Goal: Navigation & Orientation: Find specific page/section

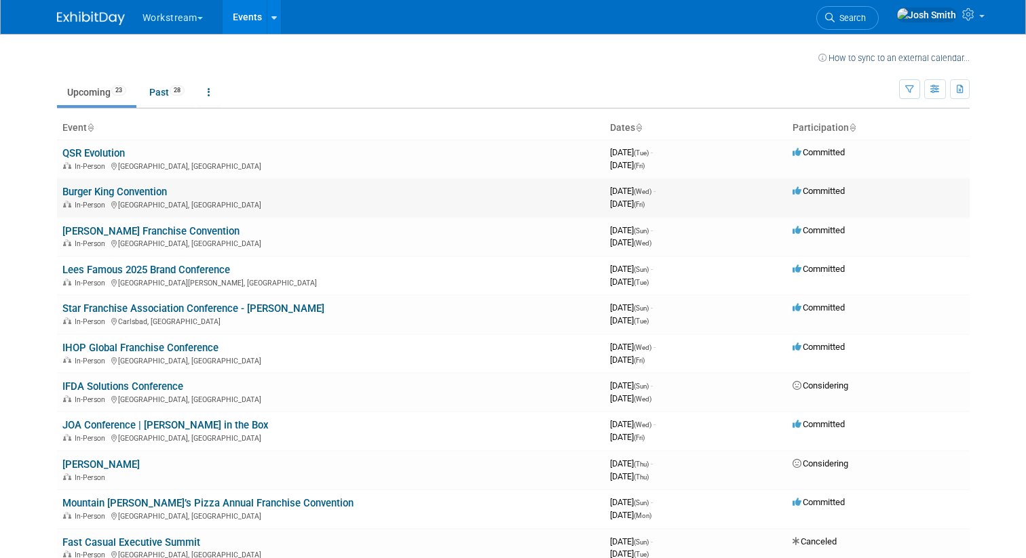
click at [167, 193] on link "Burger King Convention" at bounding box center [114, 192] width 104 height 12
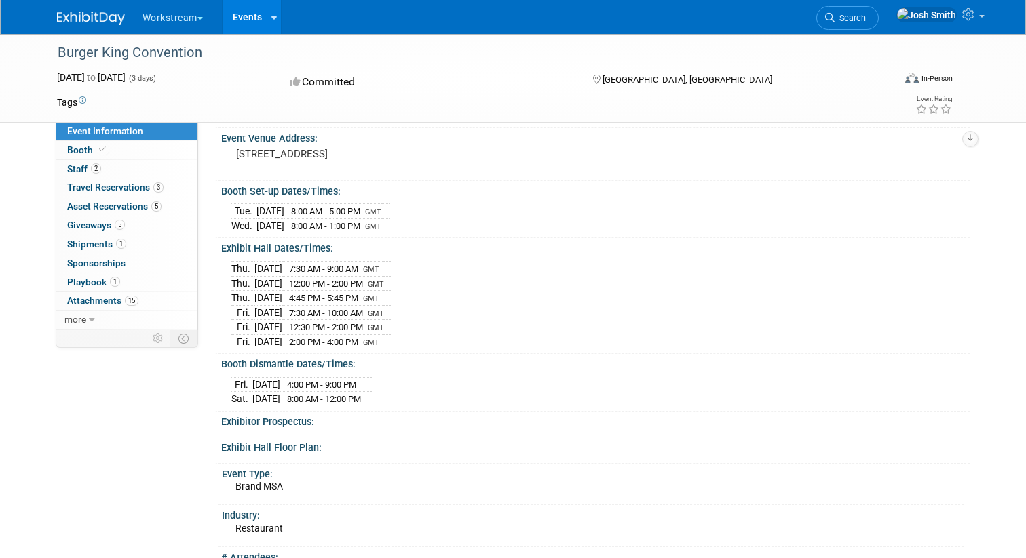
scroll to position [75, 0]
click at [98, 250] on link "1 Shipments 1" at bounding box center [126, 244] width 141 height 18
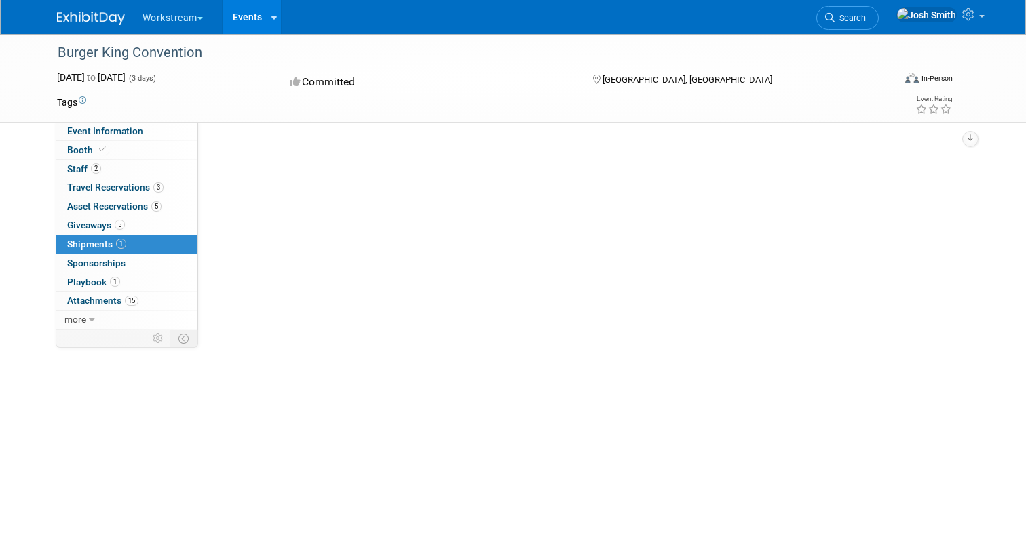
scroll to position [0, 0]
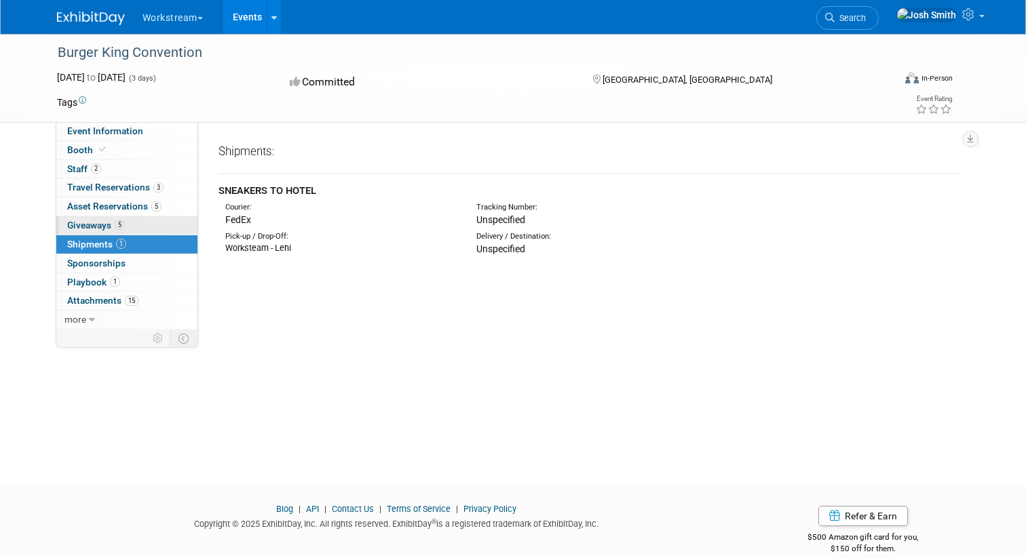
click at [94, 230] on span "Giveaways 5" at bounding box center [96, 225] width 58 height 11
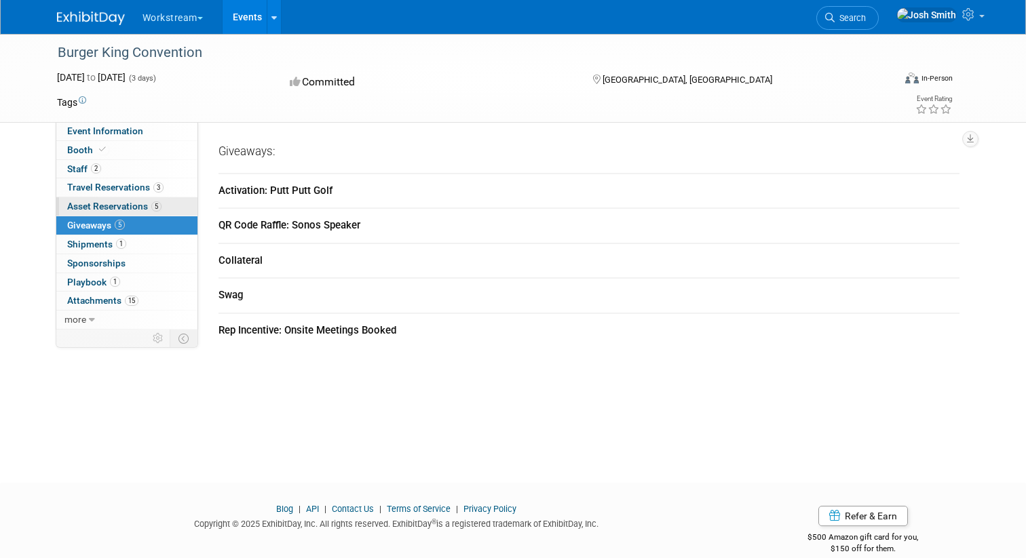
click at [114, 210] on span "Asset Reservations 5" at bounding box center [114, 206] width 94 height 11
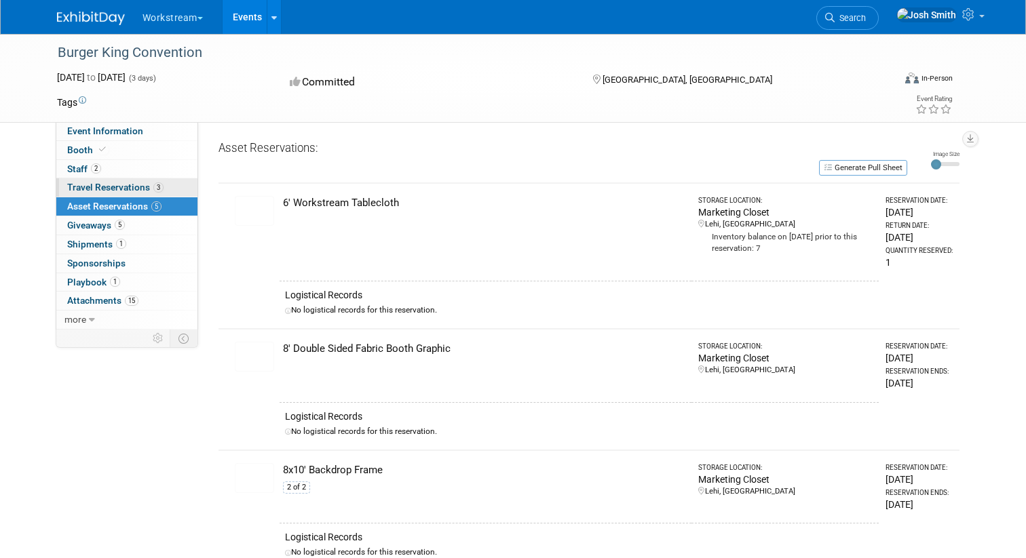
click at [104, 187] on span "Travel Reservations 3" at bounding box center [115, 187] width 96 height 11
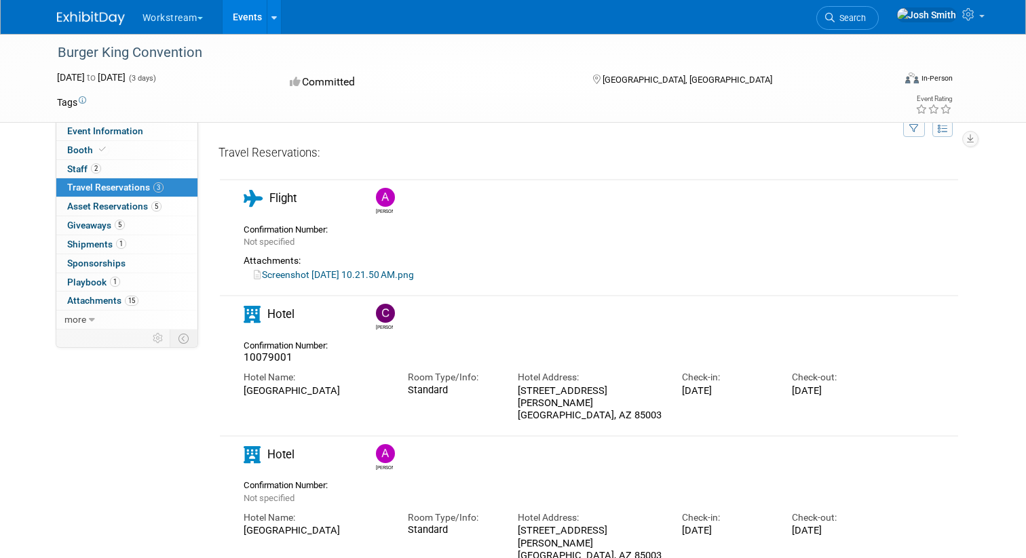
scroll to position [25, 0]
click at [117, 259] on span "Sponsorships 0" at bounding box center [96, 263] width 58 height 11
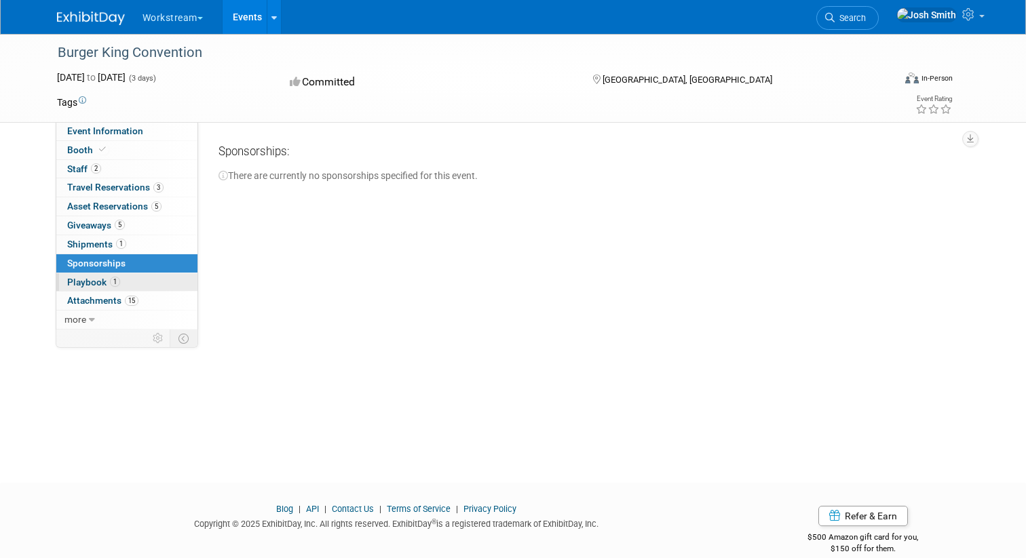
click at [98, 279] on span "Playbook 1" at bounding box center [93, 282] width 53 height 11
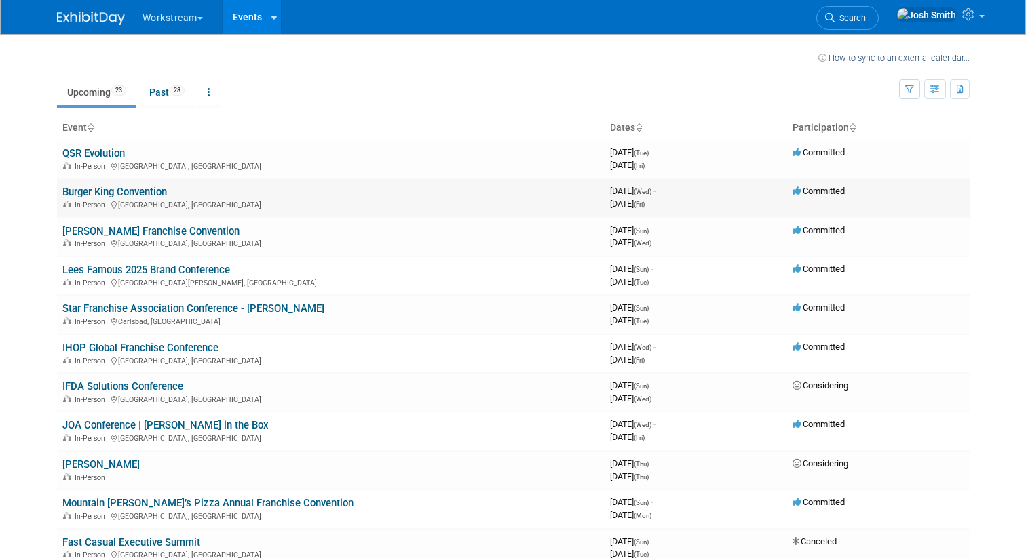
click at [140, 195] on link "Burger King Convention" at bounding box center [114, 192] width 104 height 12
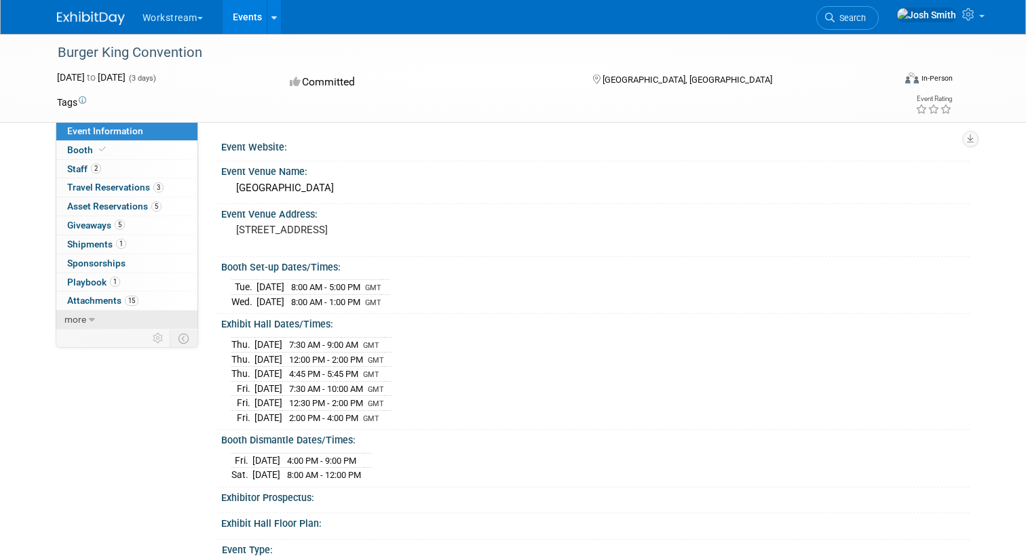
click at [92, 325] on link "more" at bounding box center [126, 320] width 141 height 18
click at [88, 340] on span "Event Binder (.pdf export)" at bounding box center [121, 338] width 109 height 11
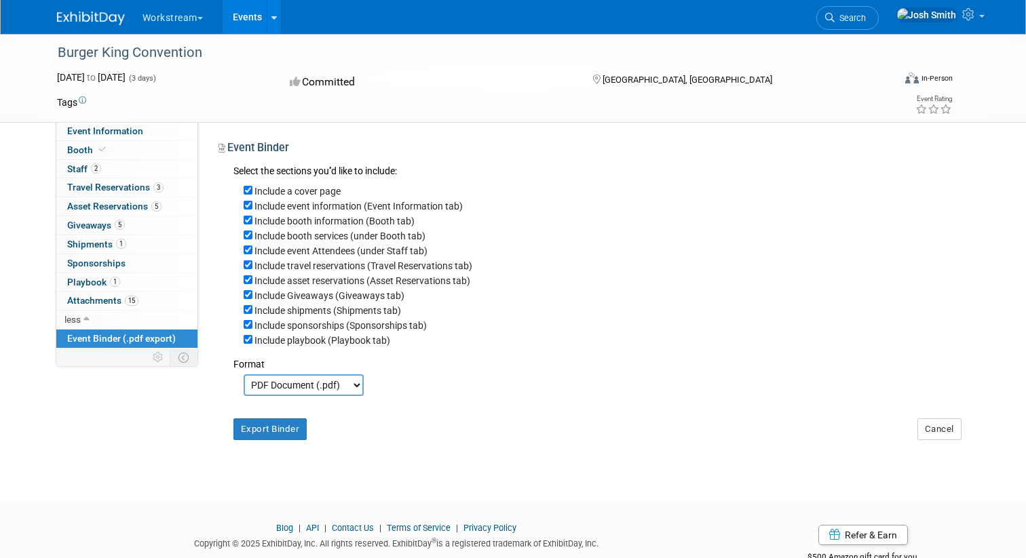
click at [90, 335] on span "Event Binder (.pdf export)" at bounding box center [121, 338] width 109 height 11
click at [83, 284] on span "Playbook 1" at bounding box center [93, 282] width 53 height 11
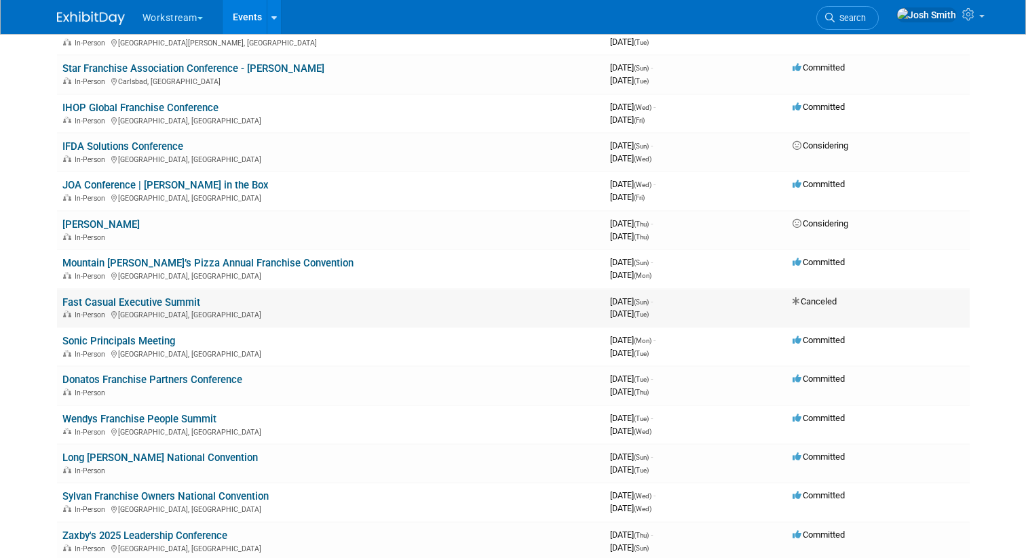
scroll to position [242, 0]
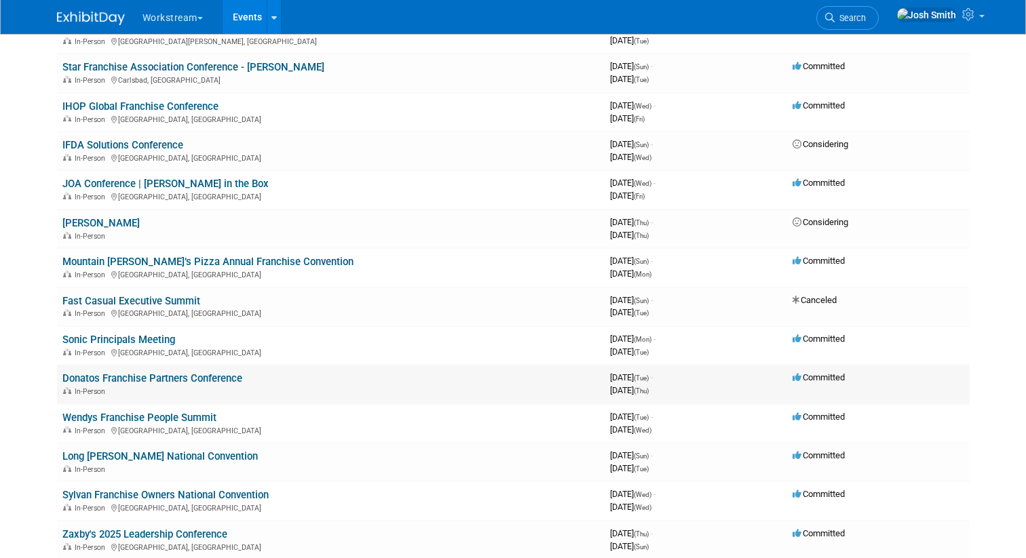
click at [172, 387] on div "In-Person" at bounding box center [330, 390] width 537 height 11
click at [191, 380] on link "Donatos Franchise Partners Conference" at bounding box center [152, 378] width 180 height 12
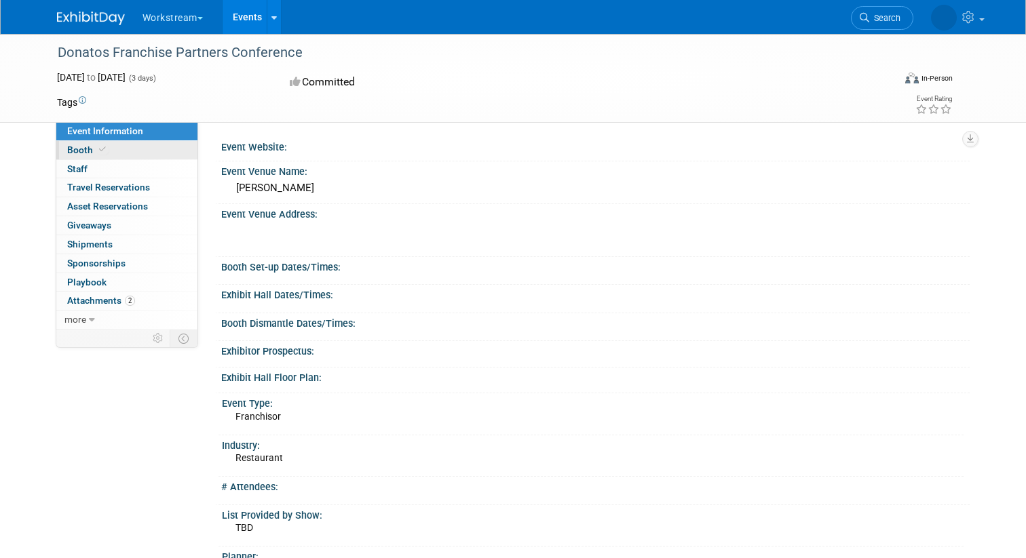
click at [149, 153] on link "Booth" at bounding box center [126, 150] width 141 height 18
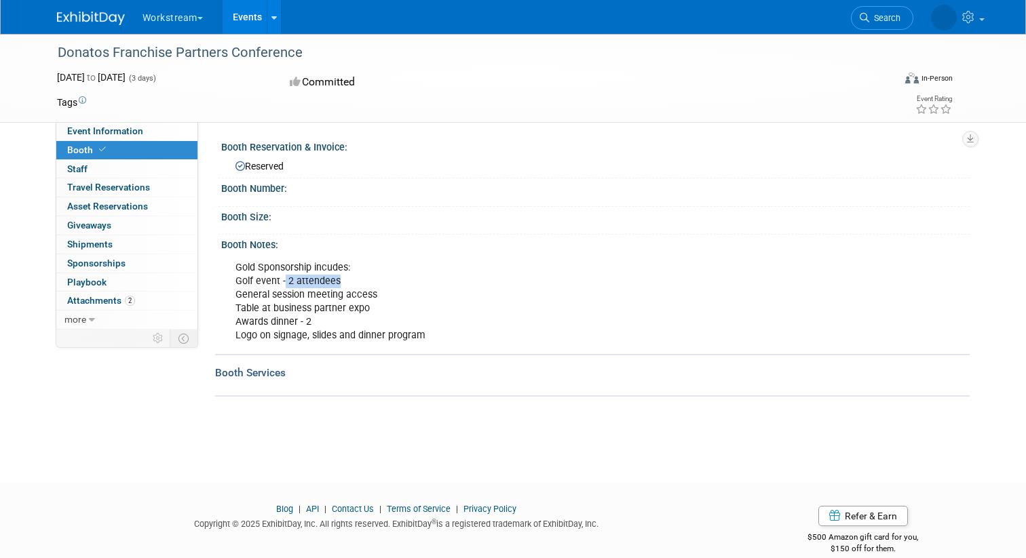
drag, startPoint x: 284, startPoint y: 279, endPoint x: 340, endPoint y: 278, distance: 56.3
click at [340, 278] on div "Gold Sponsorship incudes: Golf event - 2 attendees General session meeting acce…" at bounding box center [524, 301] width 597 height 95
drag, startPoint x: 292, startPoint y: 320, endPoint x: 320, endPoint y: 320, distance: 27.8
click at [320, 320] on div "Gold Sponsorship incudes: Golf event - 2 attendees General session meeting acce…" at bounding box center [524, 301] width 597 height 95
click at [341, 320] on div "Gold Sponsorship incudes: Golf event - 2 attendees General session meeting acce…" at bounding box center [524, 301] width 597 height 95
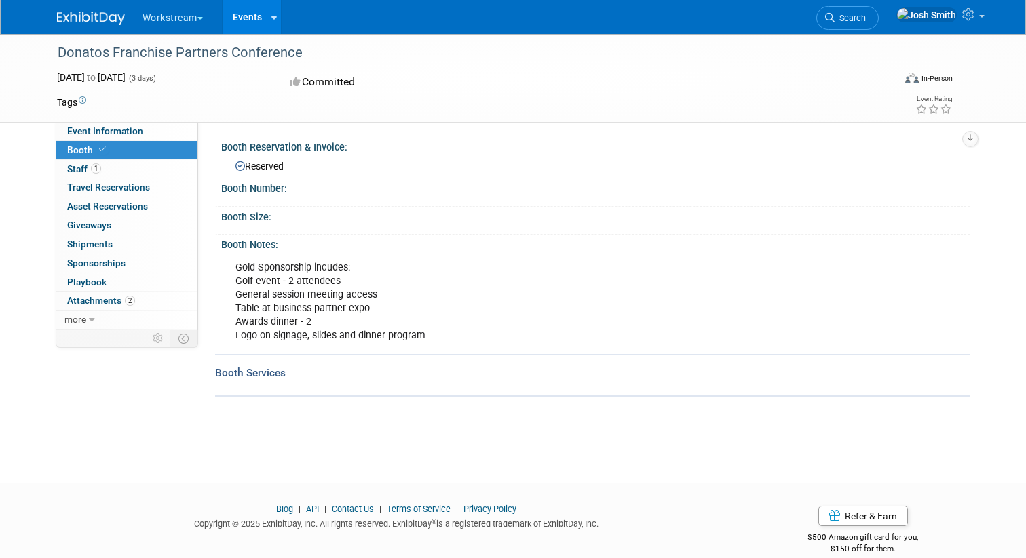
click at [243, 20] on link "Events" at bounding box center [248, 17] width 50 height 34
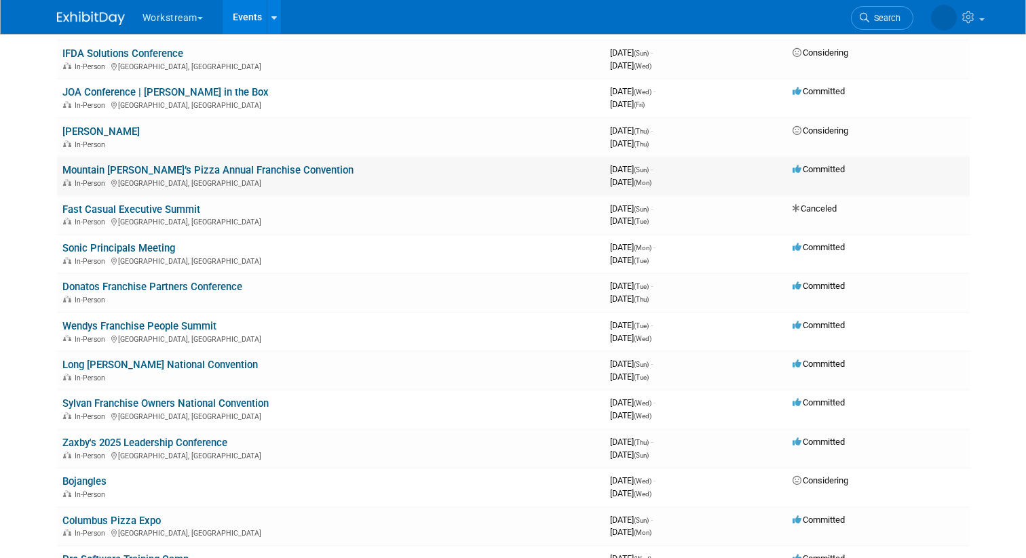
scroll to position [330, 0]
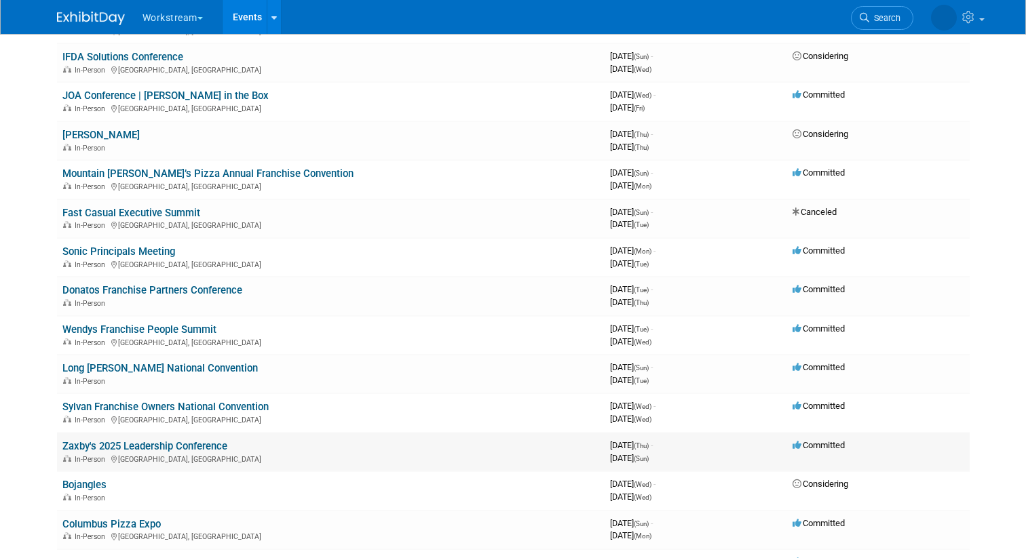
click at [212, 442] on link "Zaxby's 2025 Leadership Conference" at bounding box center [144, 446] width 165 height 12
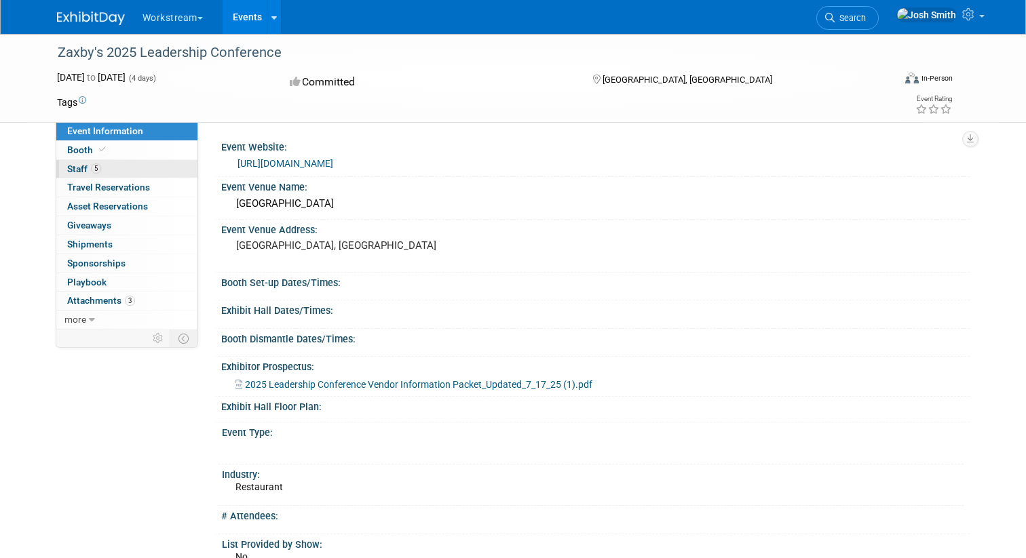
click at [118, 168] on link "5 Staff 5" at bounding box center [126, 169] width 141 height 18
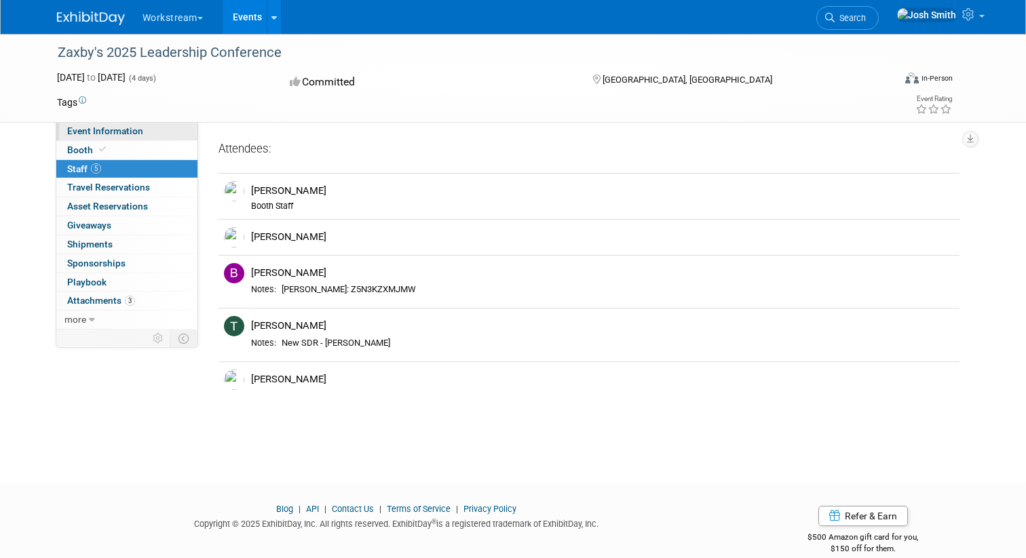
click at [136, 134] on span "Event Information" at bounding box center [105, 131] width 76 height 11
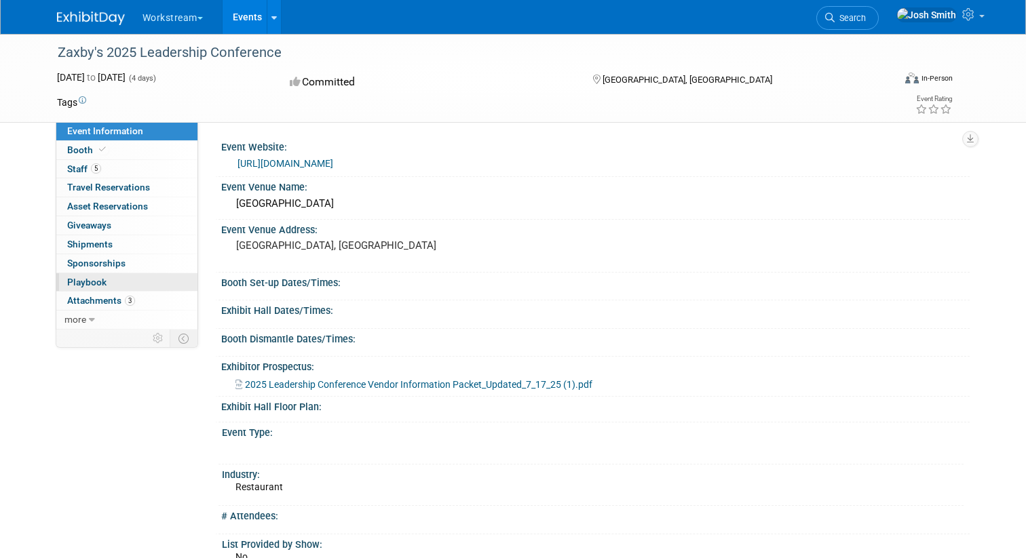
click at [115, 282] on link "0 Playbook 0" at bounding box center [126, 282] width 141 height 18
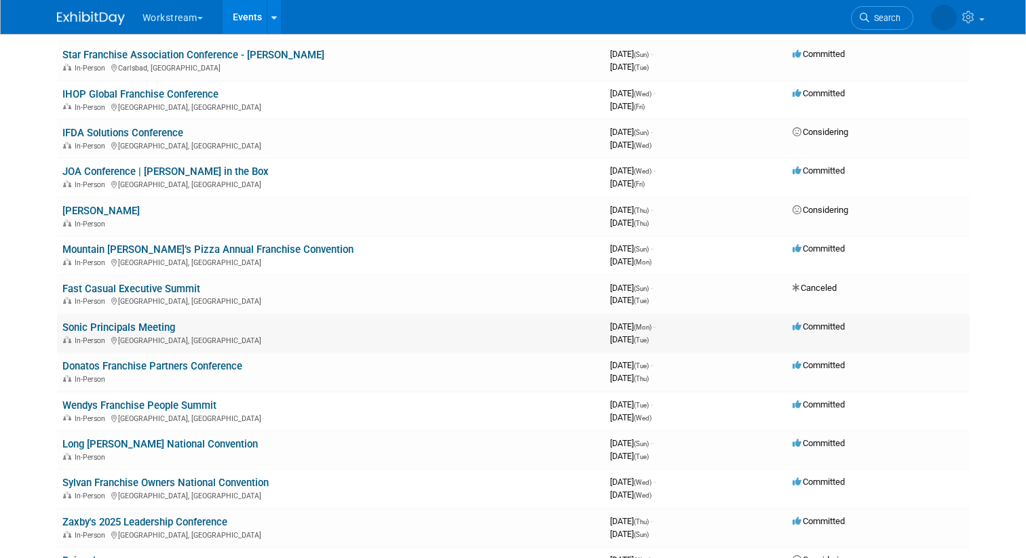
scroll to position [269, 0]
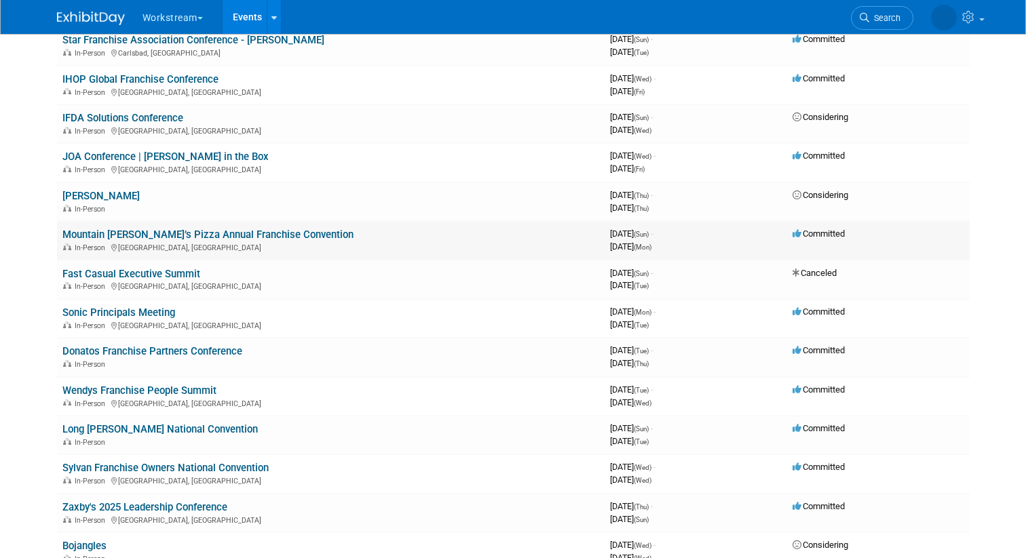
click at [225, 237] on link "Mountain Mike’s Pizza Annual Franchise Convention" at bounding box center [207, 235] width 291 height 12
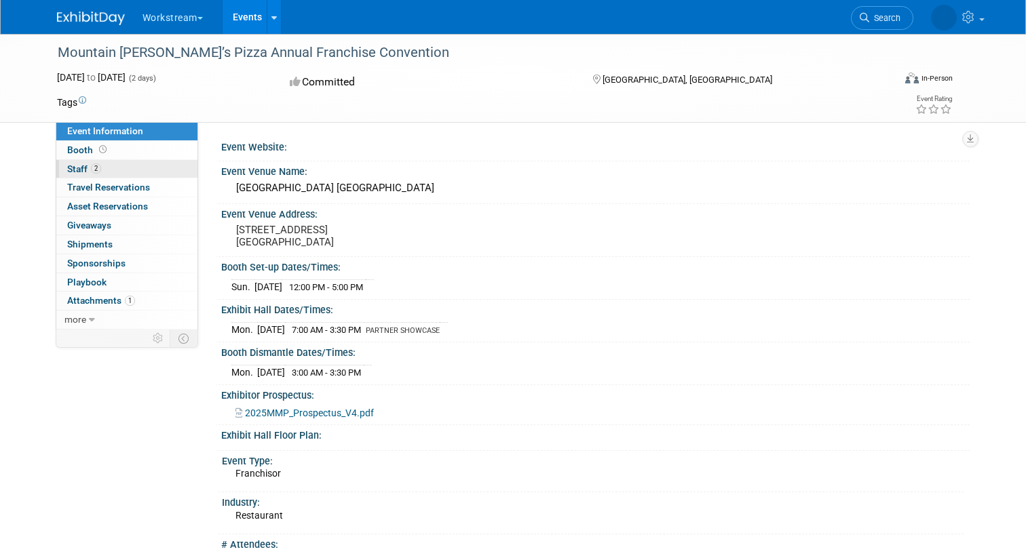
click at [135, 174] on link "2 Staff 2" at bounding box center [126, 169] width 141 height 18
